Goal: Task Accomplishment & Management: Manage account settings

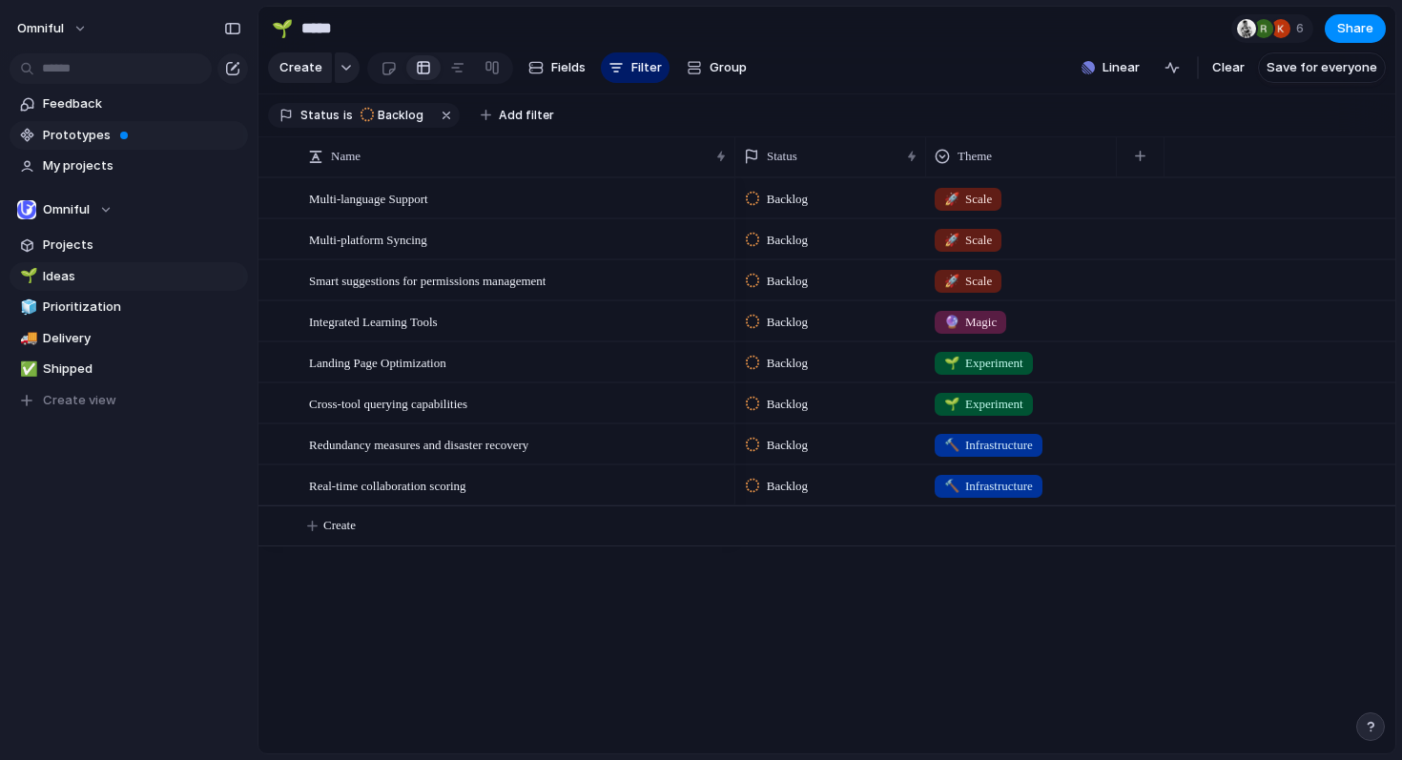
click at [145, 130] on span "Prototypes" at bounding box center [142, 135] width 198 height 19
click at [1241, 37] on div at bounding box center [1246, 28] width 19 height 19
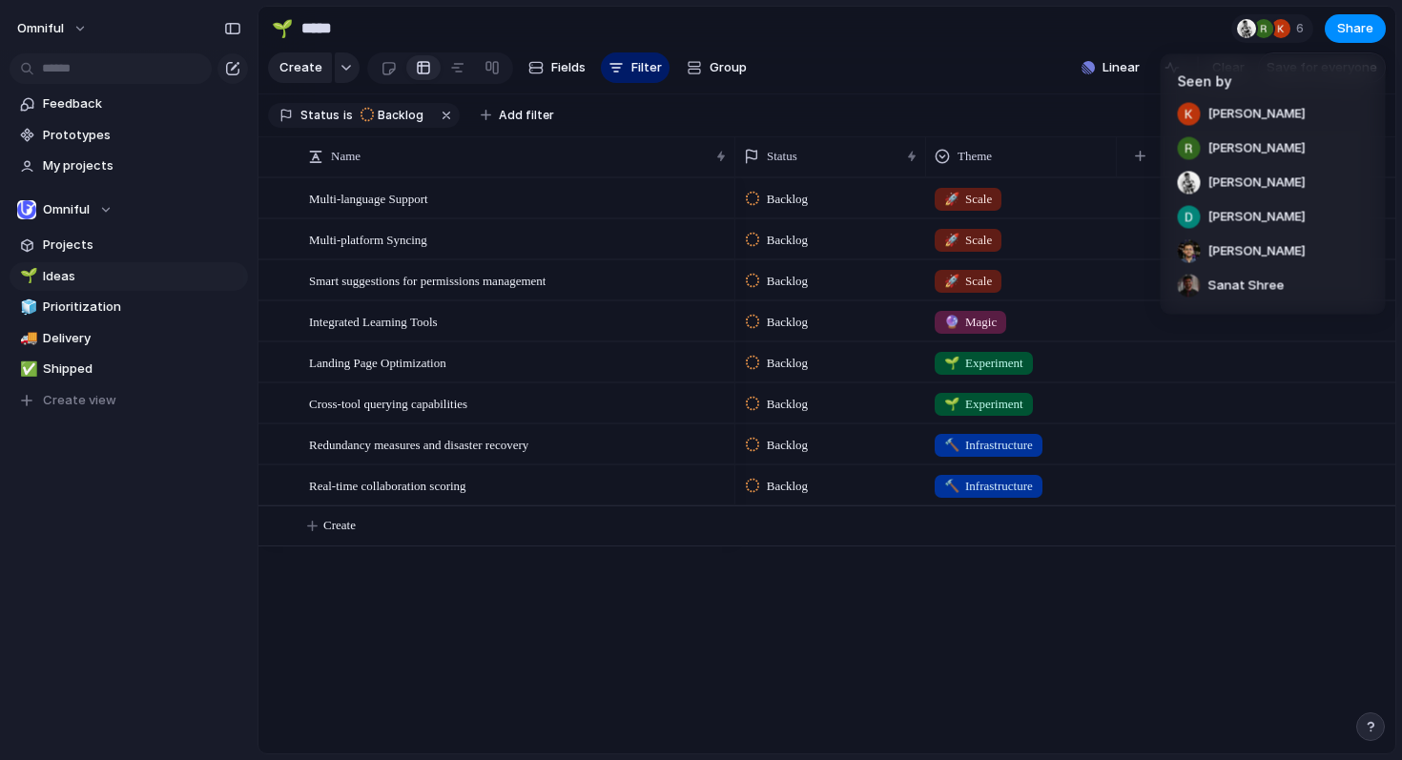
click at [896, 92] on div "Seen by [PERSON_NAME] [PERSON_NAME] [PERSON_NAME] [PERSON_NAME] [PERSON_NAME] S…" at bounding box center [701, 380] width 1402 height 760
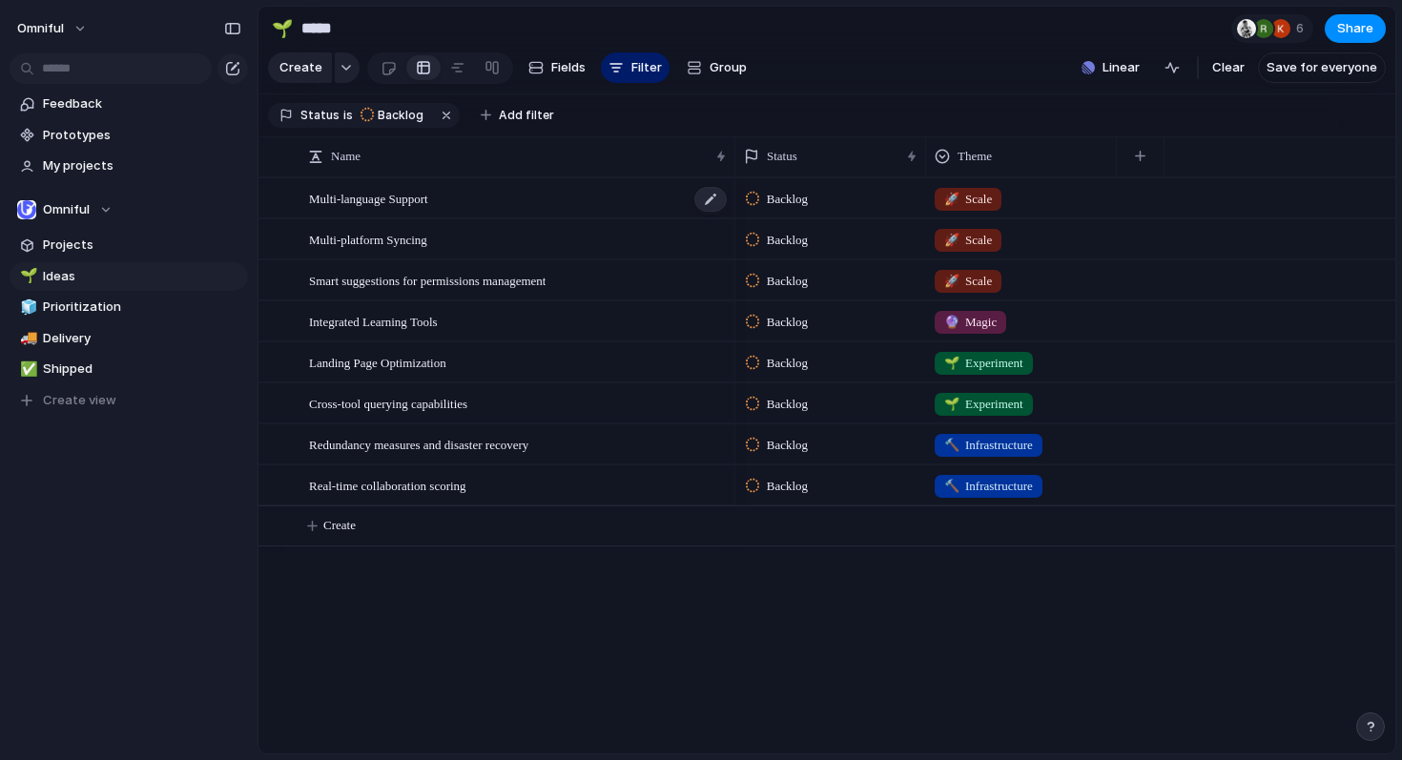
click at [395, 209] on span "Multi-language Support" at bounding box center [368, 198] width 119 height 22
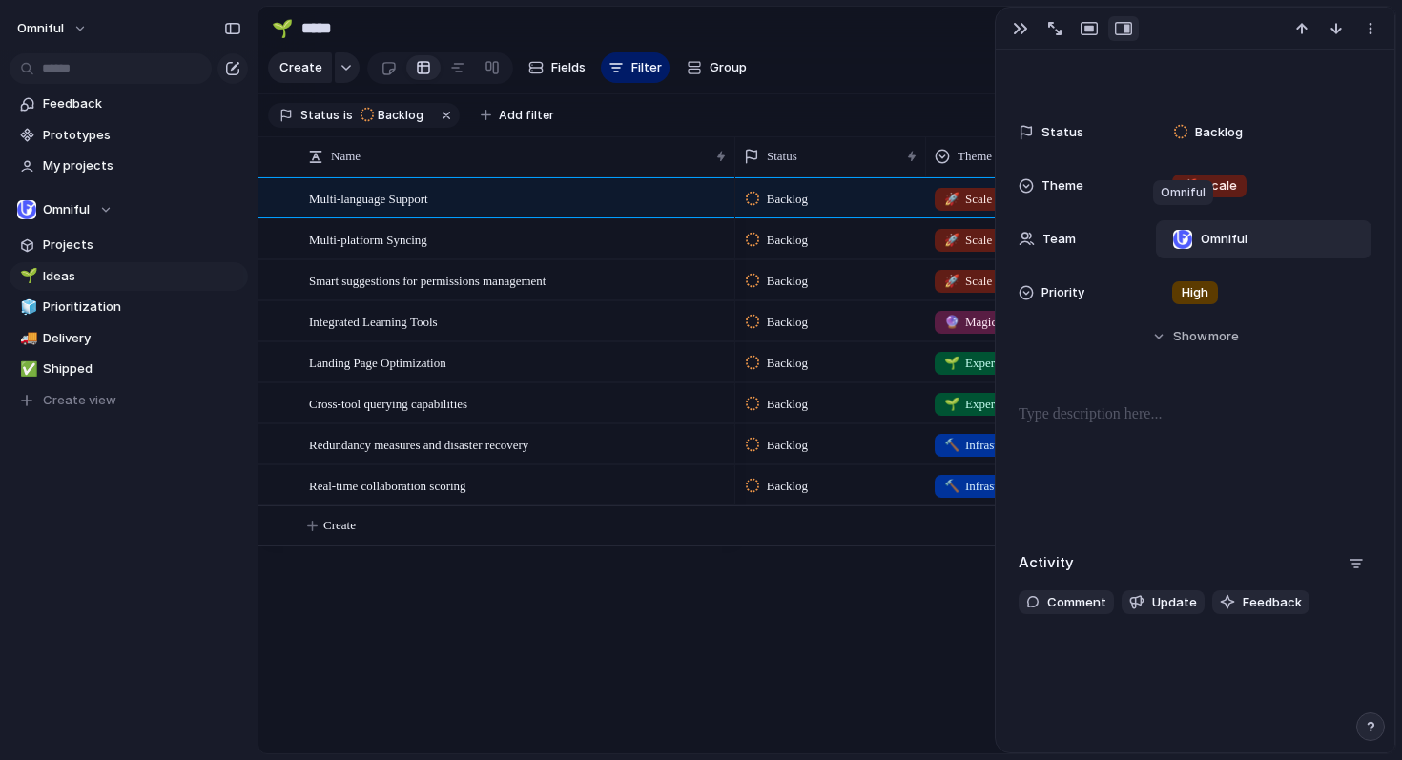
scroll to position [108, 0]
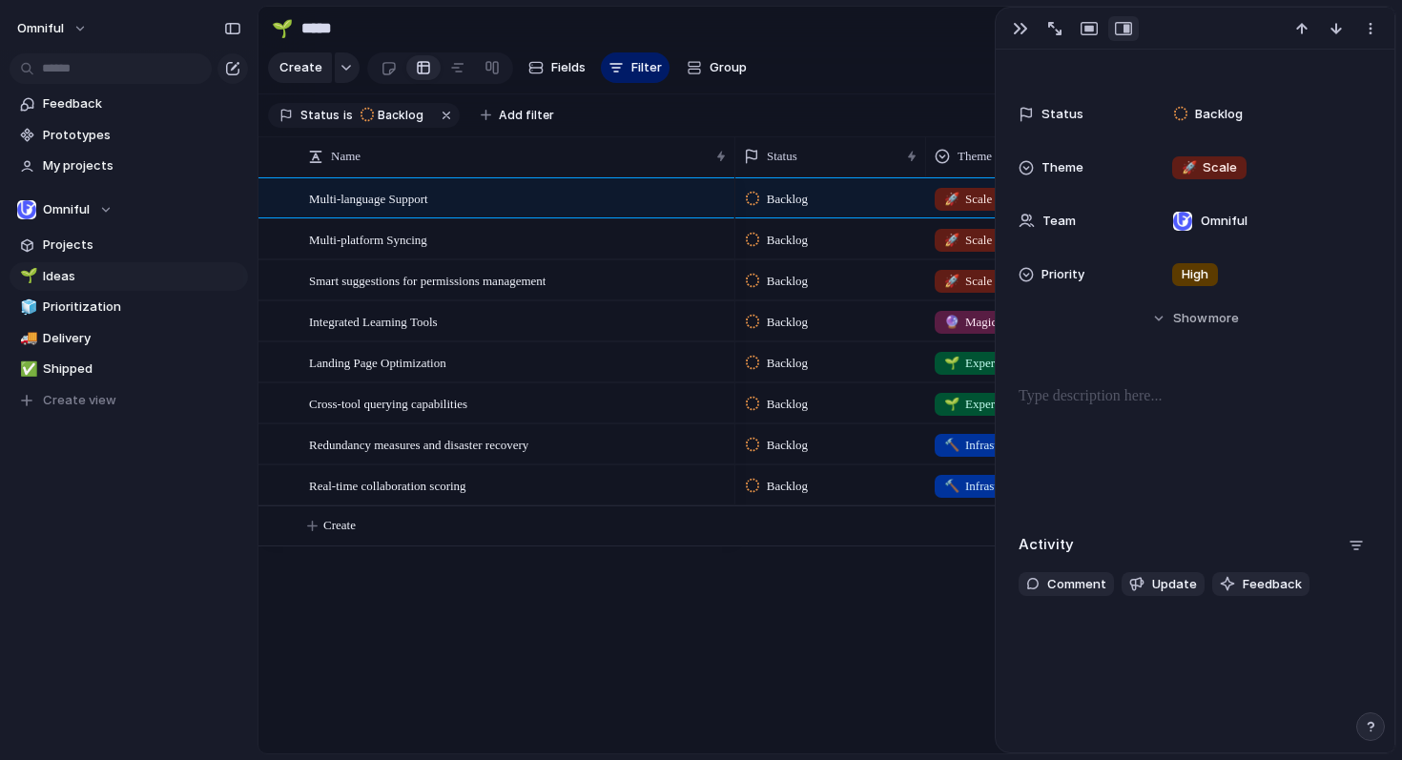
click at [1190, 340] on div "Status Backlog Theme 🚀 Scale Team Omniful Priority High Start date Target date …" at bounding box center [1195, 228] width 353 height 267
click at [1189, 315] on span "Show" at bounding box center [1190, 318] width 34 height 19
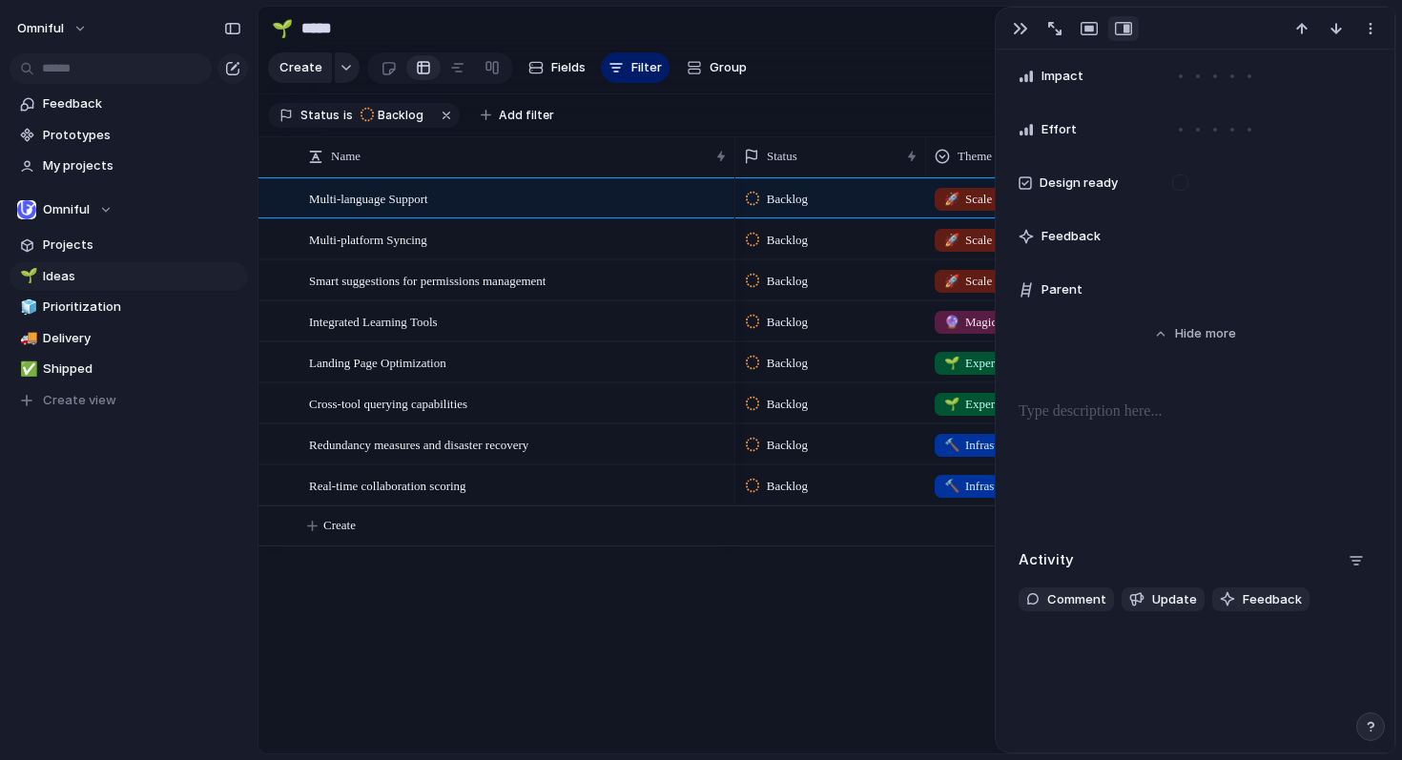
scroll to position [856, 0]
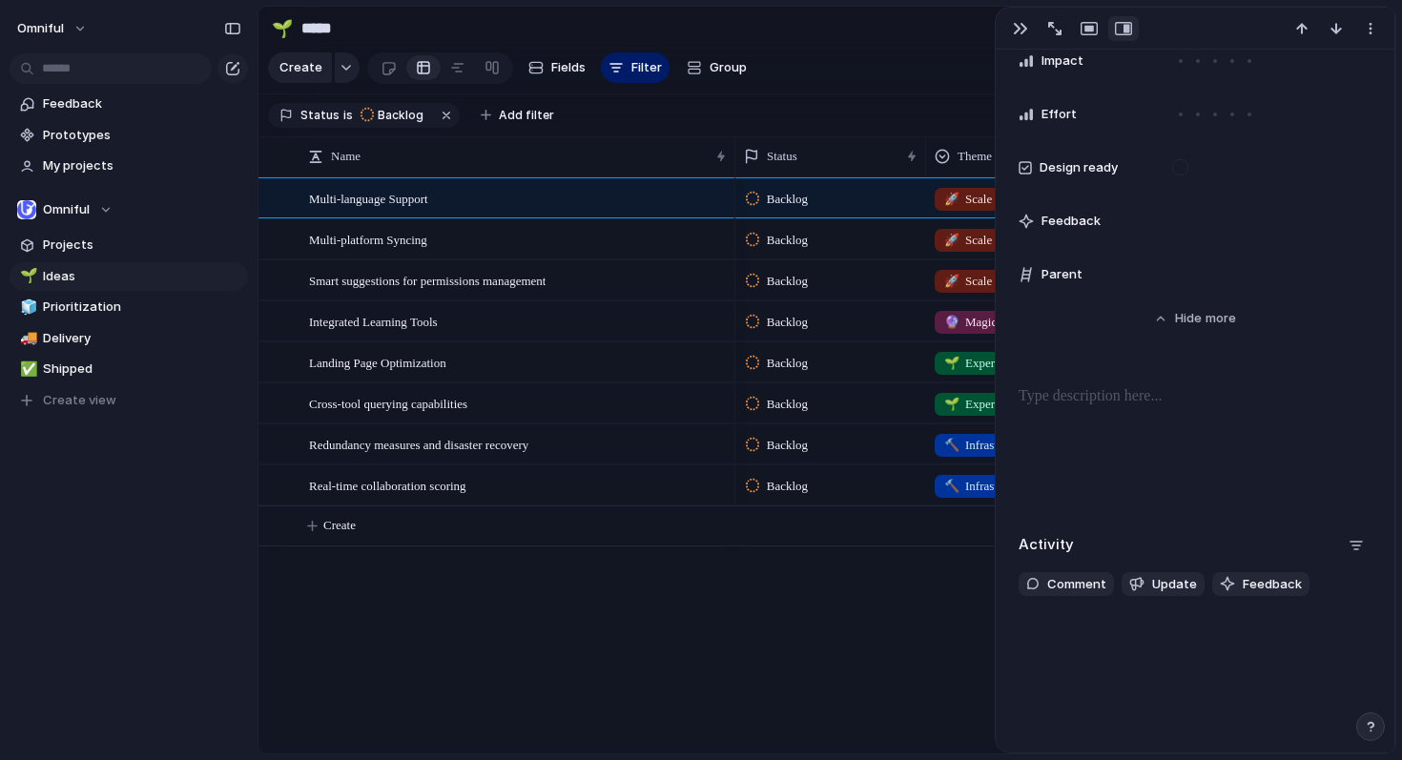
click at [704, 601] on div "Multi-language Support Multi-platform Syncing Smart suggestions for permissions…" at bounding box center [826, 465] width 1137 height 576
click at [768, 250] on span "Backlog" at bounding box center [787, 240] width 41 height 19
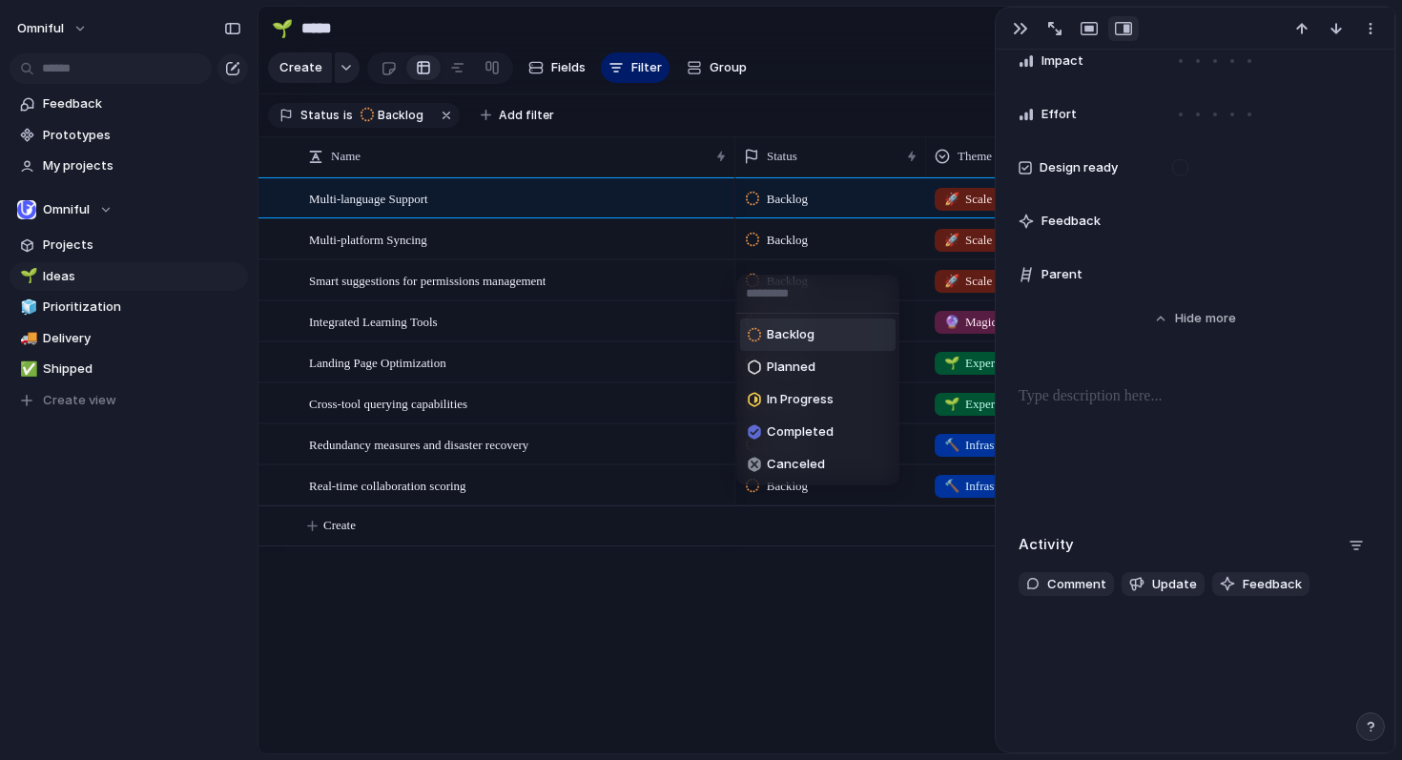
click at [519, 255] on div "Backlog Planned In Progress Completed Canceled" at bounding box center [701, 380] width 1402 height 760
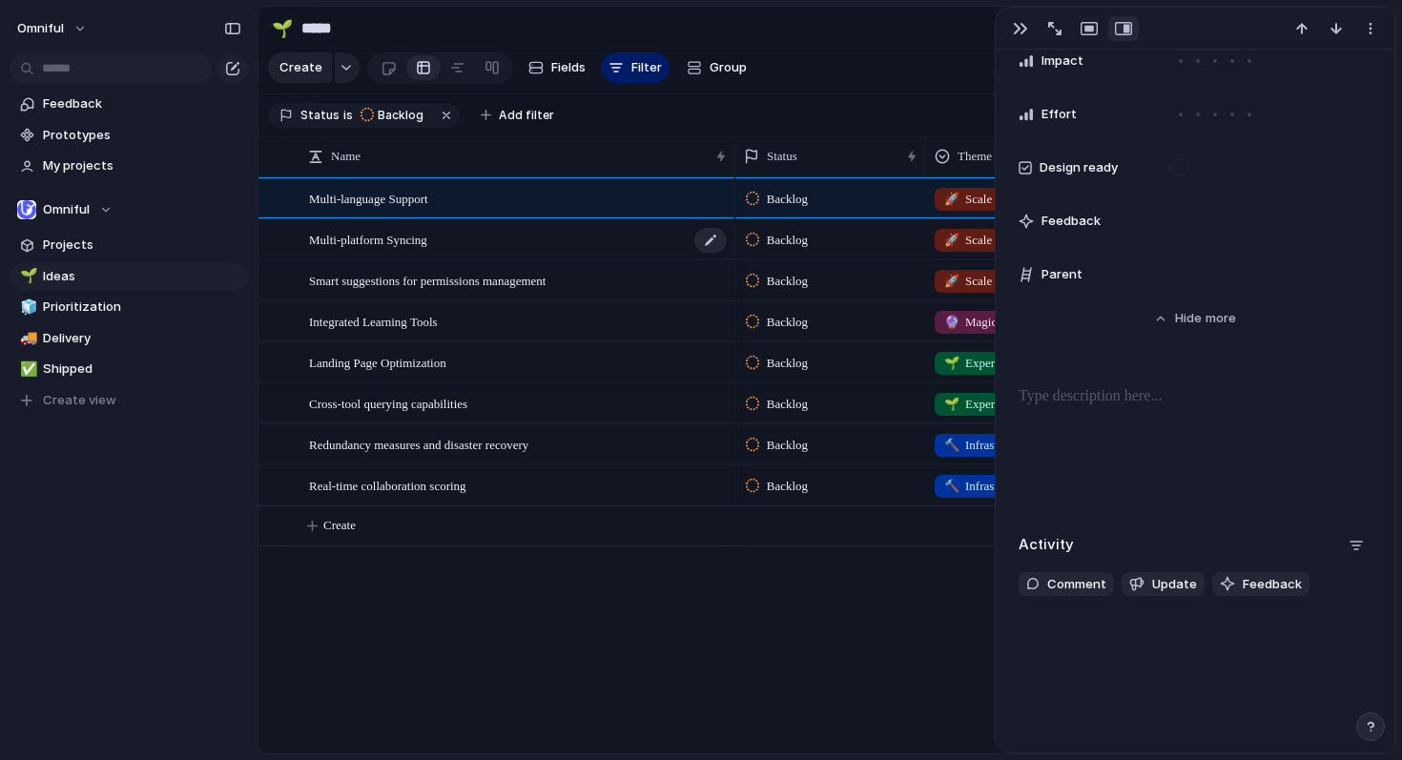
click at [383, 250] on span "Multi-platform Syncing" at bounding box center [368, 239] width 118 height 22
type textarea "**********"
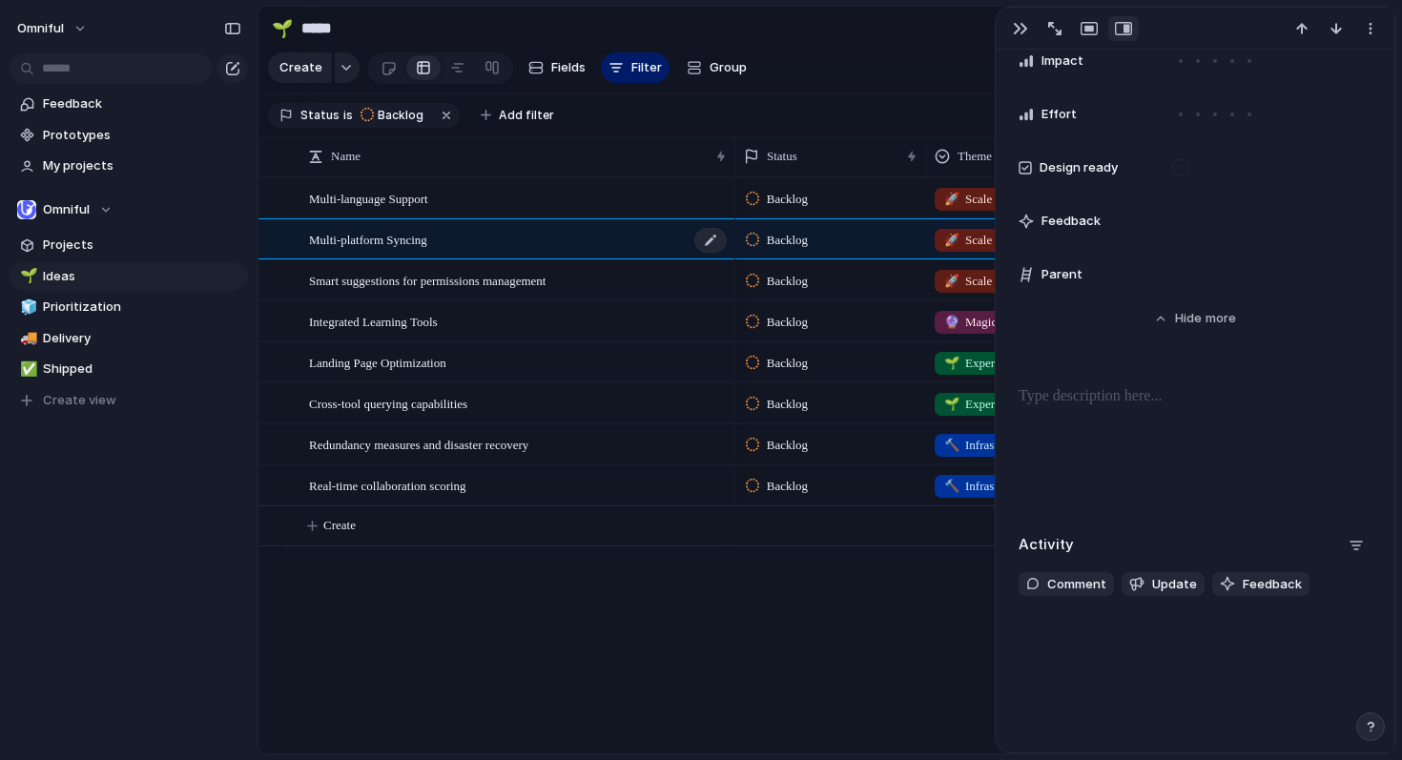
click at [383, 250] on span "Multi-platform Syncing" at bounding box center [368, 239] width 118 height 22
click at [1020, 30] on div "button" at bounding box center [1020, 28] width 15 height 15
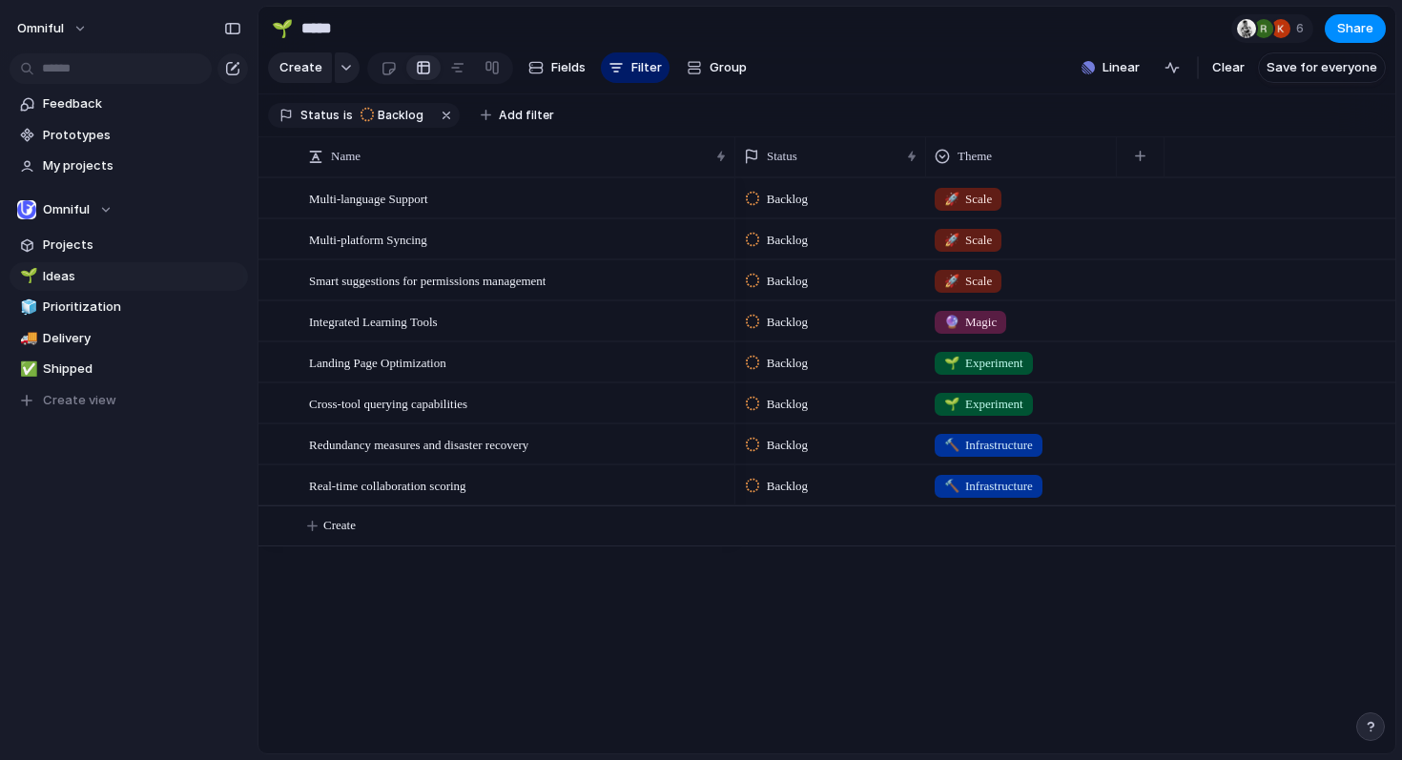
click at [970, 238] on div "🚀 Scale" at bounding box center [1021, 235] width 189 height 31
click at [965, 252] on div "🌱 Experiment 🔮 Magic 🔨 Infrastructure 🚀 Scale" at bounding box center [701, 380] width 1402 height 760
click at [952, 247] on span "🚀" at bounding box center [951, 240] width 15 height 14
click at [810, 255] on div "🌱 Experiment 🔮 Magic 🔨 Infrastructure 🚀 Scale" at bounding box center [701, 380] width 1402 height 760
click at [376, 250] on span "Multi-platform Syncing" at bounding box center [368, 239] width 118 height 22
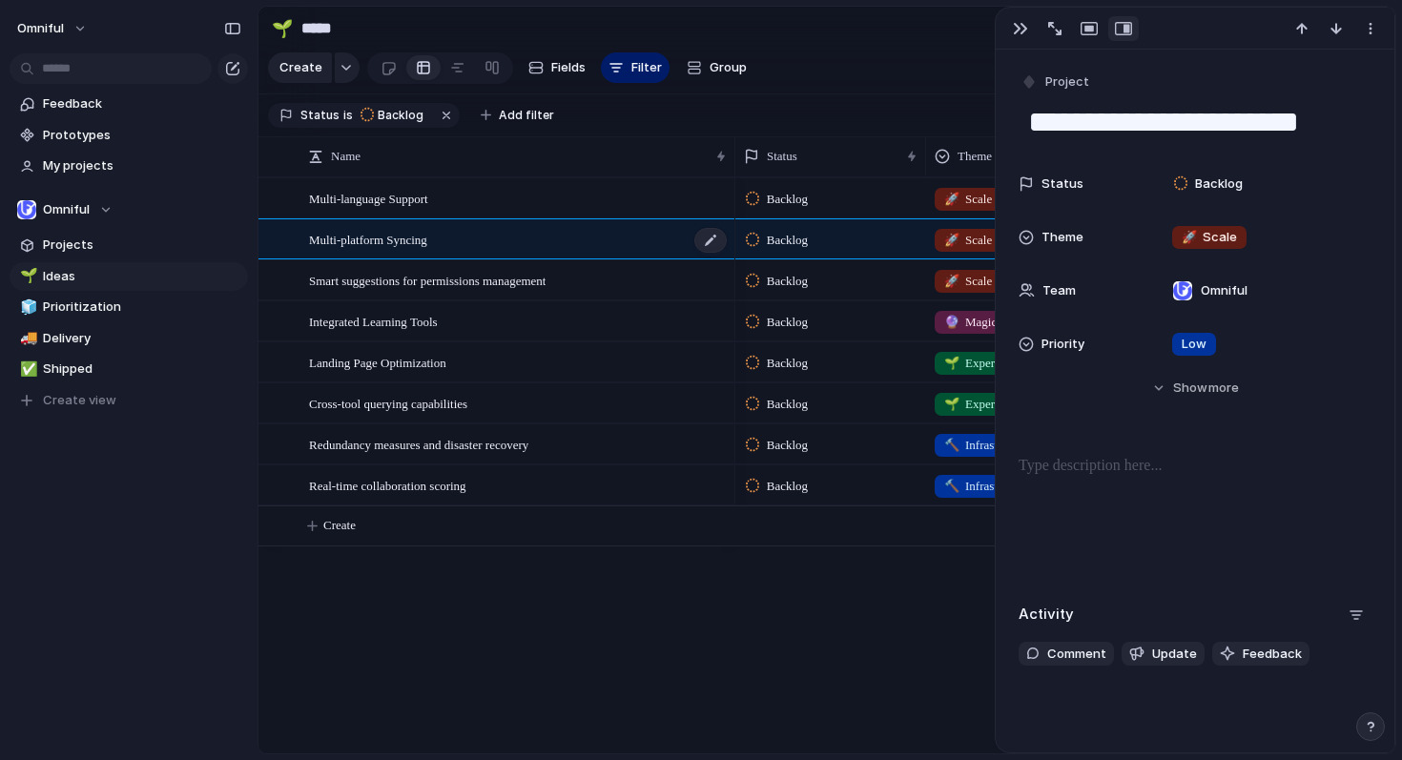
click at [376, 250] on span "Multi-platform Syncing" at bounding box center [368, 239] width 118 height 22
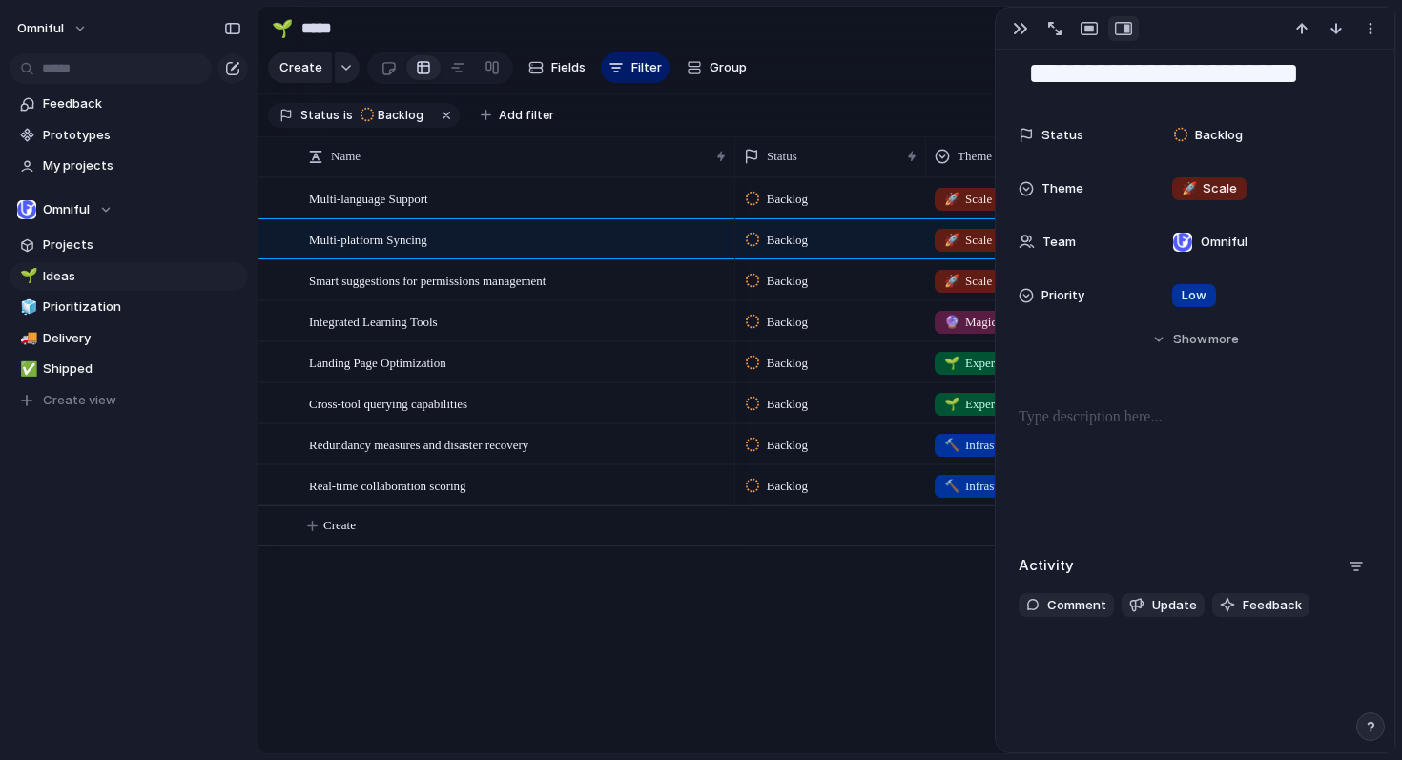
scroll to position [71, 0]
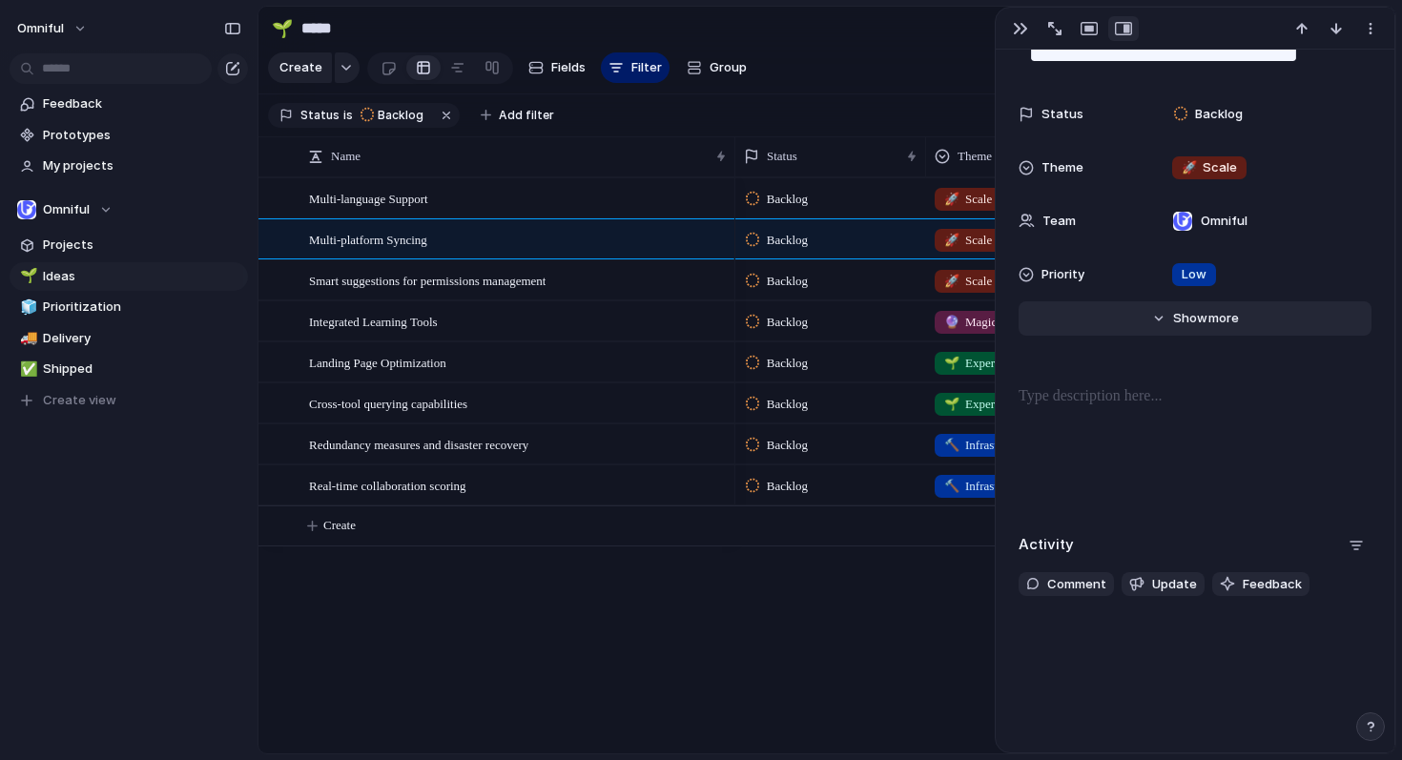
click at [1190, 331] on button "Hide Show more" at bounding box center [1195, 318] width 353 height 34
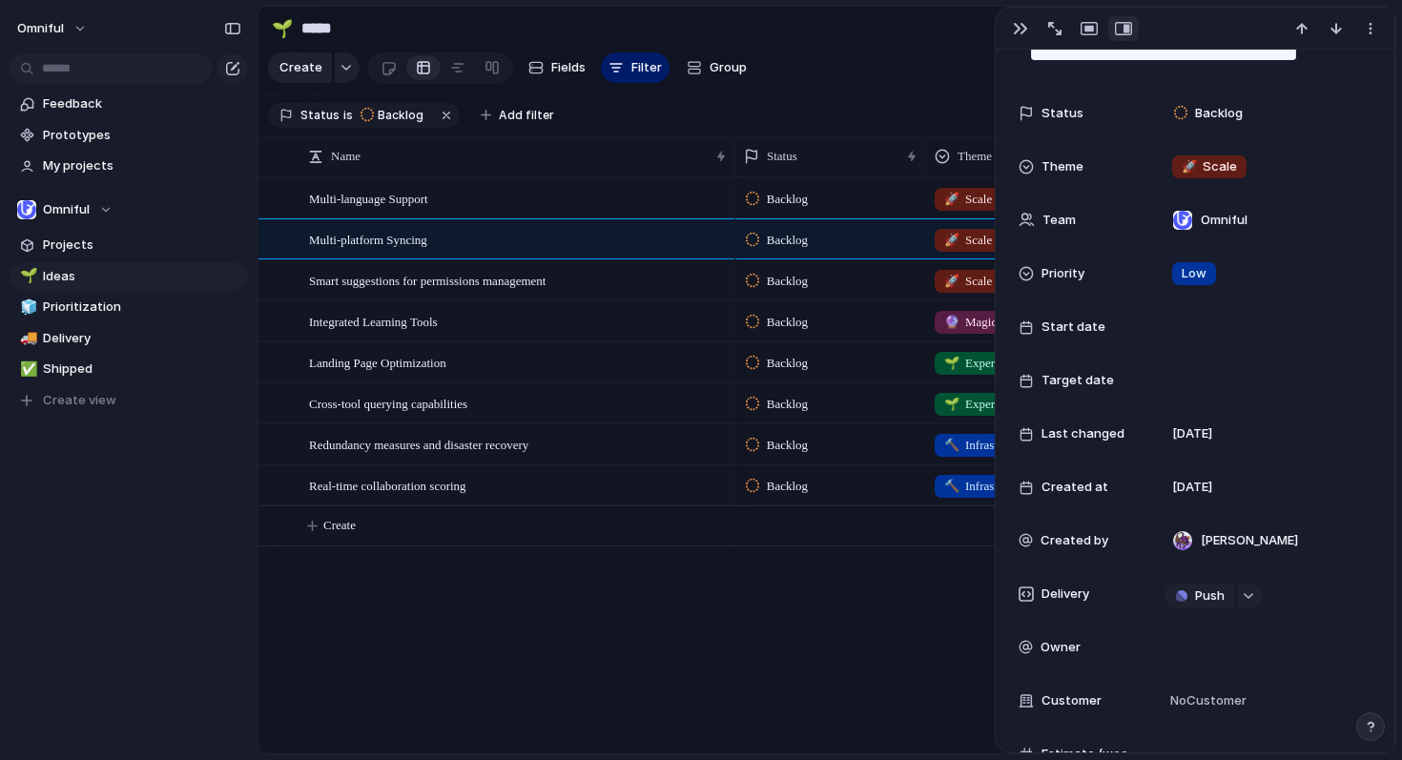
click at [770, 624] on div "Backlog 🚀 Scale Backlog 🚀 Scale Backlog 🚀 Scale Backlog 🔮 Magic Backlog 🌱 Exper…" at bounding box center [1065, 465] width 660 height 576
